Goal: Information Seeking & Learning: Learn about a topic

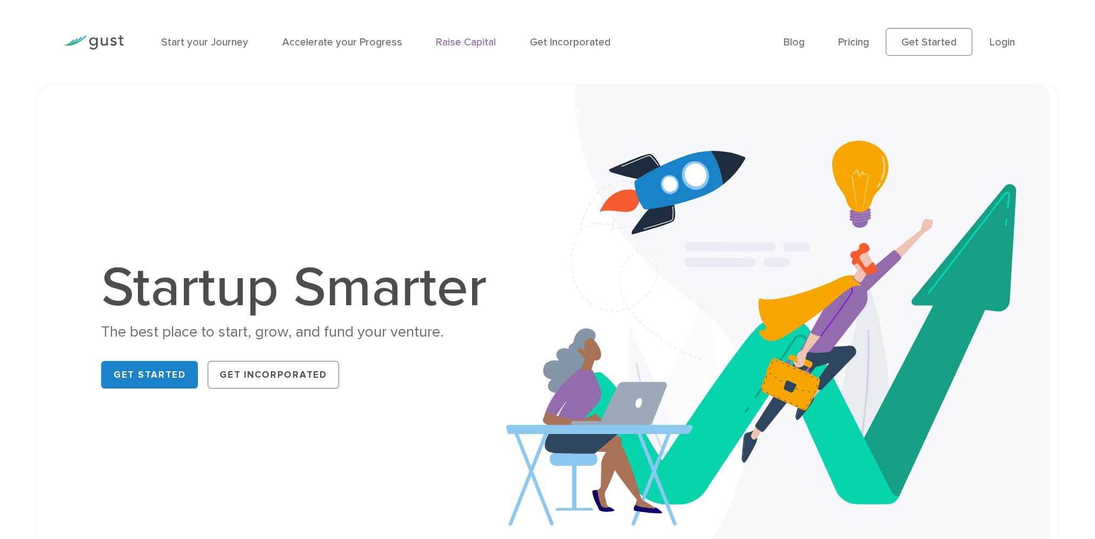
click at [441, 38] on link "Raise Capital" at bounding box center [466, 42] width 60 height 12
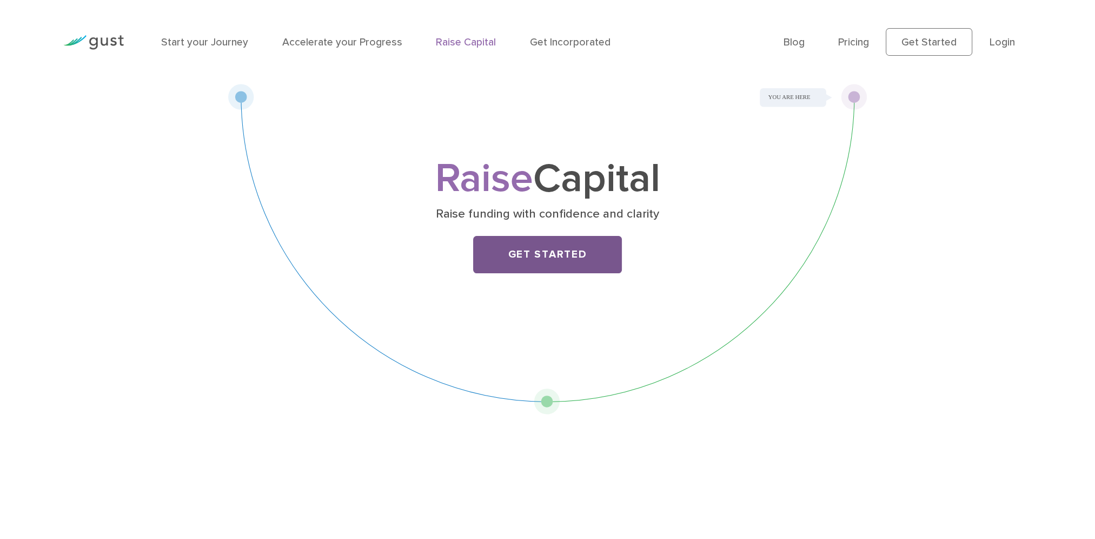
click at [550, 256] on link "Get Started" at bounding box center [547, 254] width 149 height 37
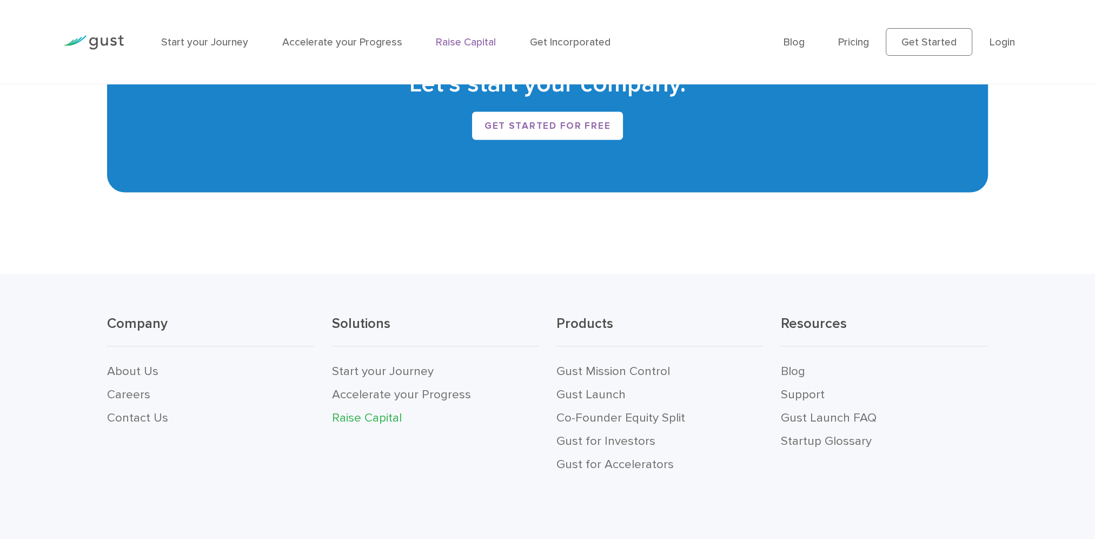
scroll to position [2468, 0]
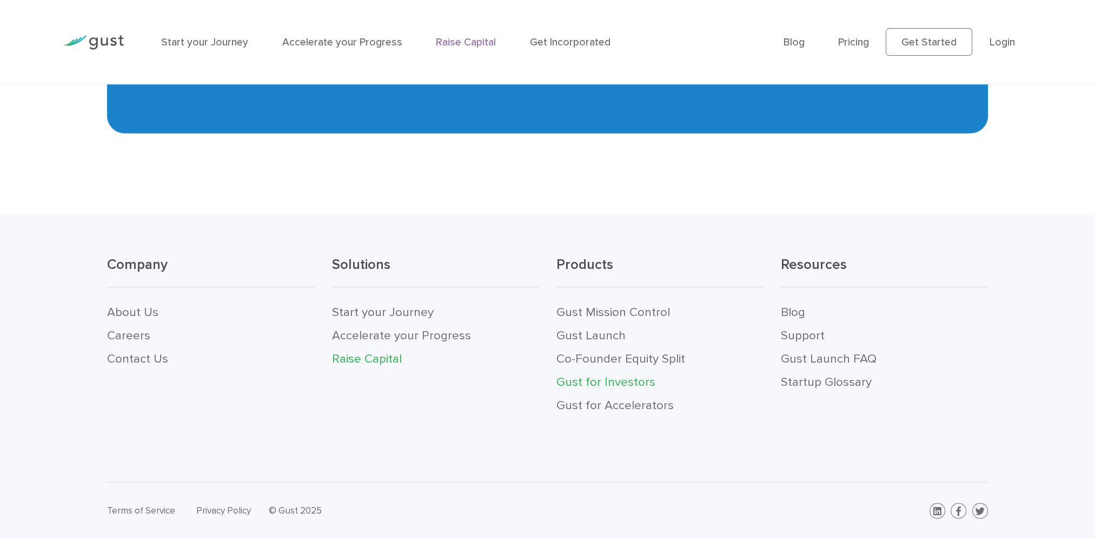
click at [604, 375] on link "Gust for Investors" at bounding box center [606, 381] width 99 height 15
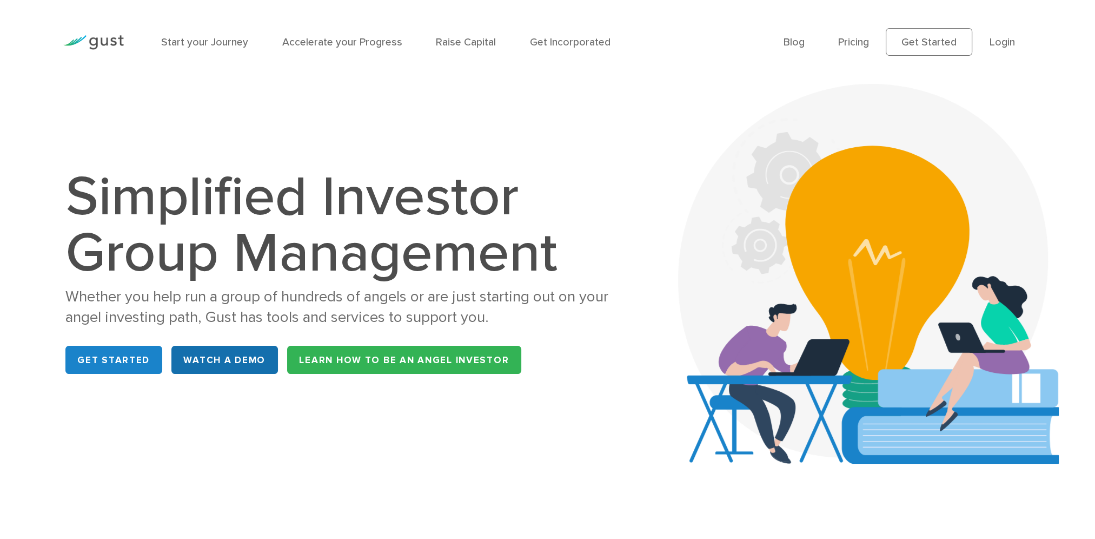
click at [216, 351] on link "WATCH A DEMO" at bounding box center [224, 360] width 107 height 28
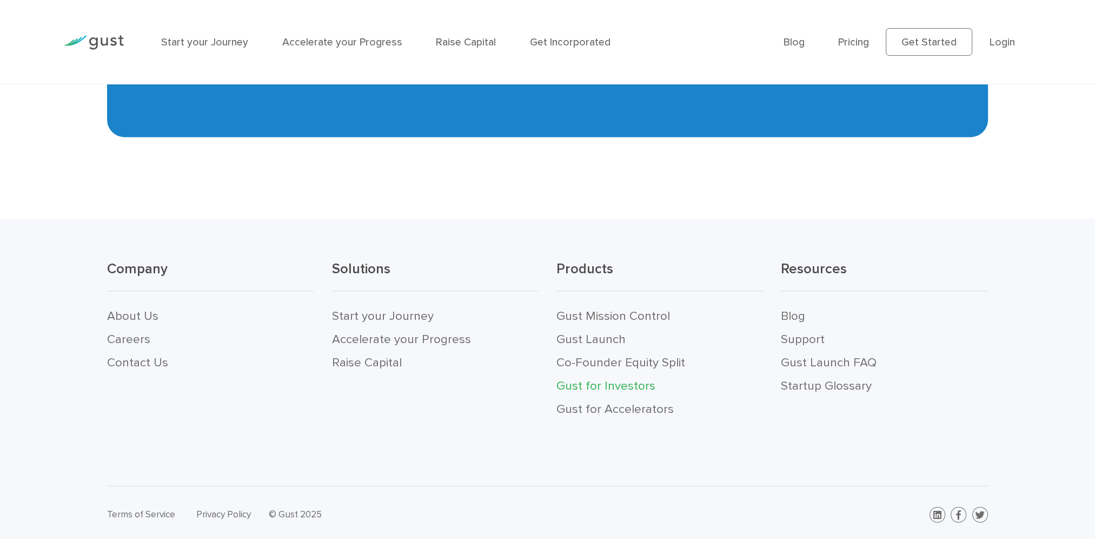
scroll to position [3010, 0]
